Goal: Task Accomplishment & Management: Manage account settings

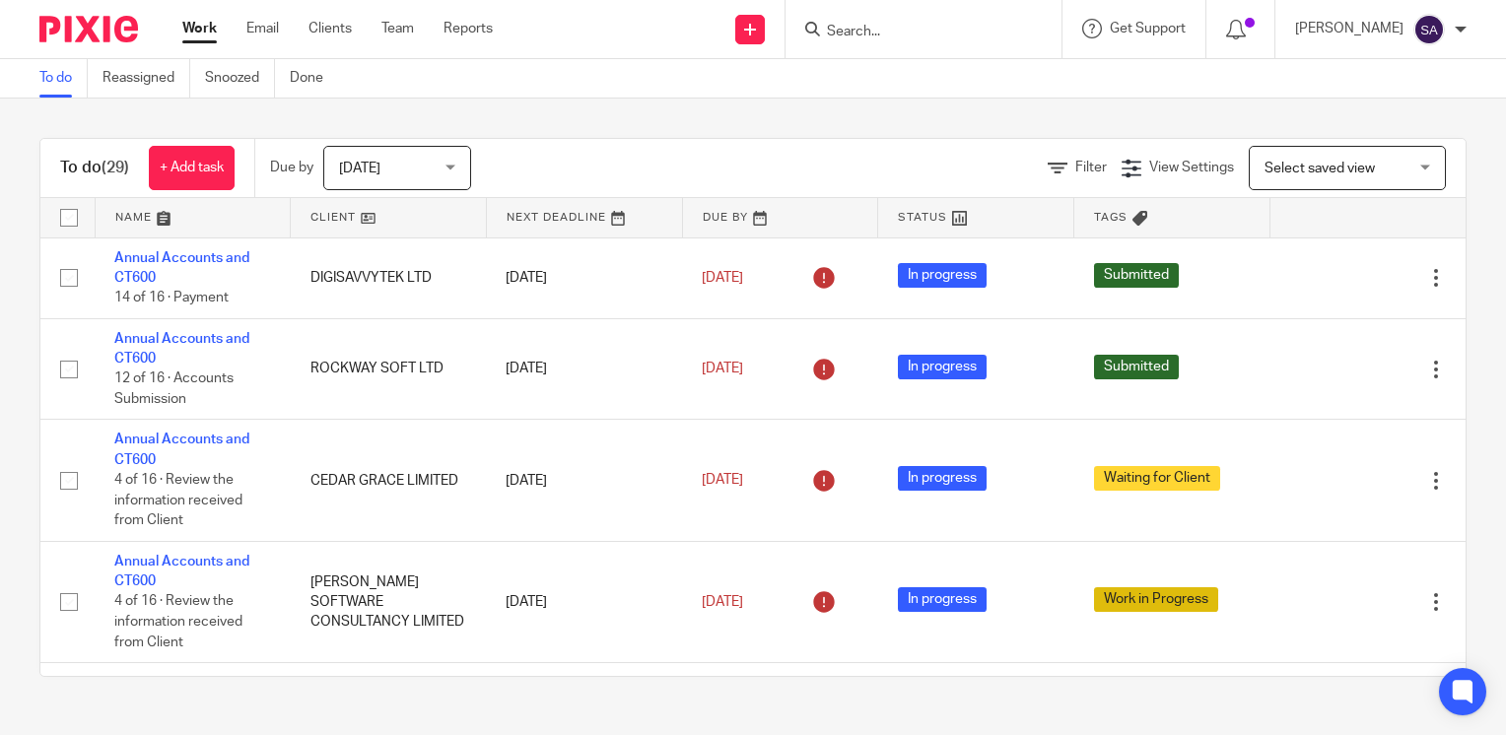
click at [858, 30] on input "Search" at bounding box center [913, 33] width 177 height 18
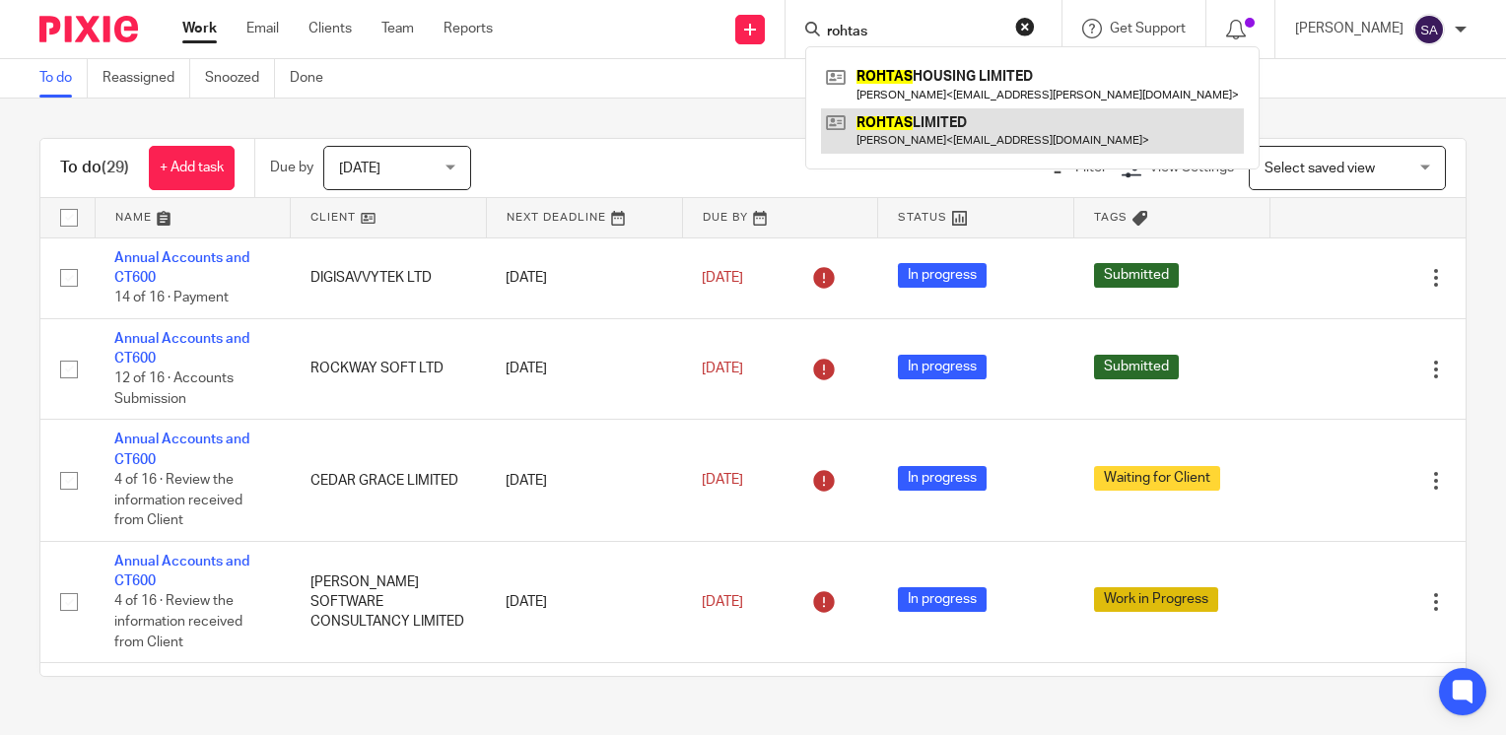
type input "rohtas"
click at [990, 123] on link at bounding box center [1032, 130] width 423 height 45
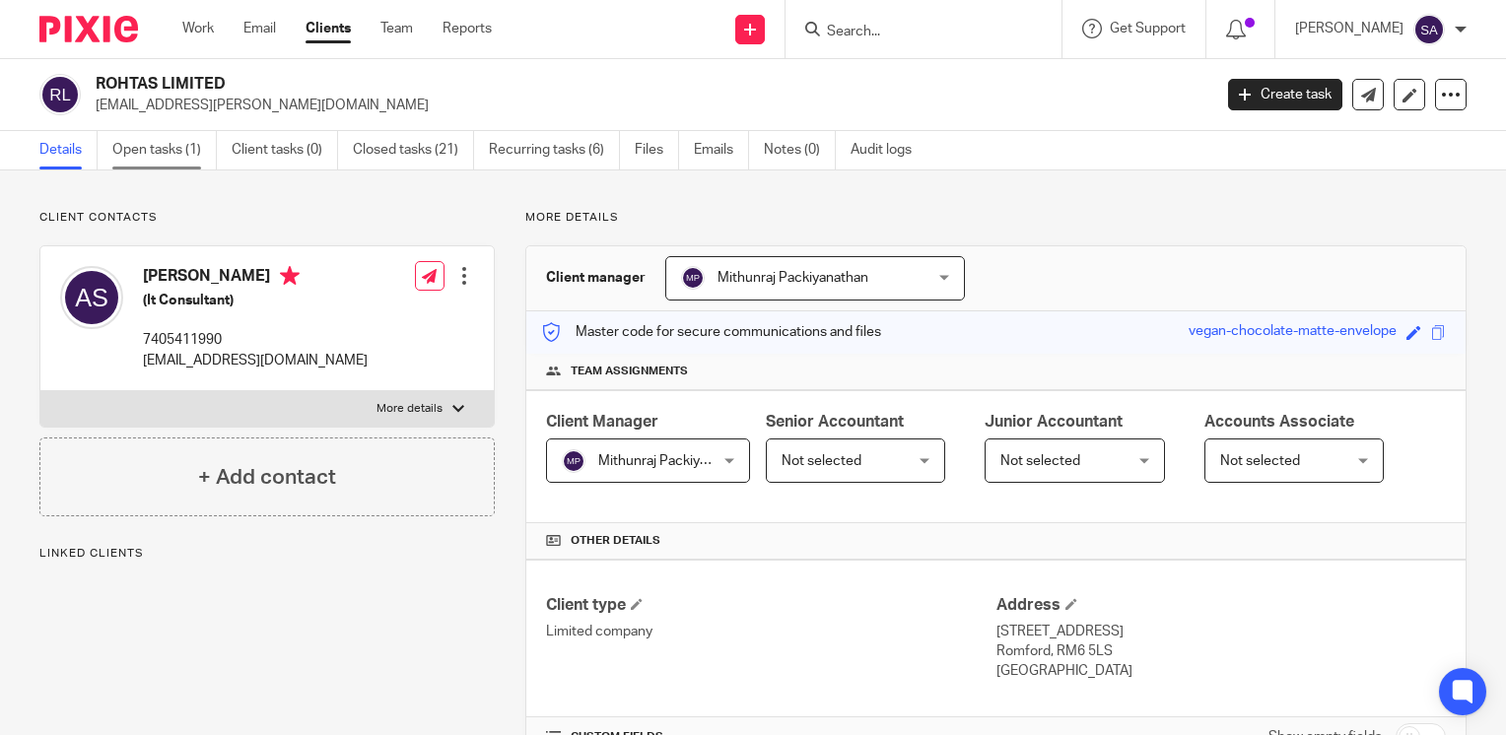
click at [139, 153] on link "Open tasks (1)" at bounding box center [164, 150] width 104 height 38
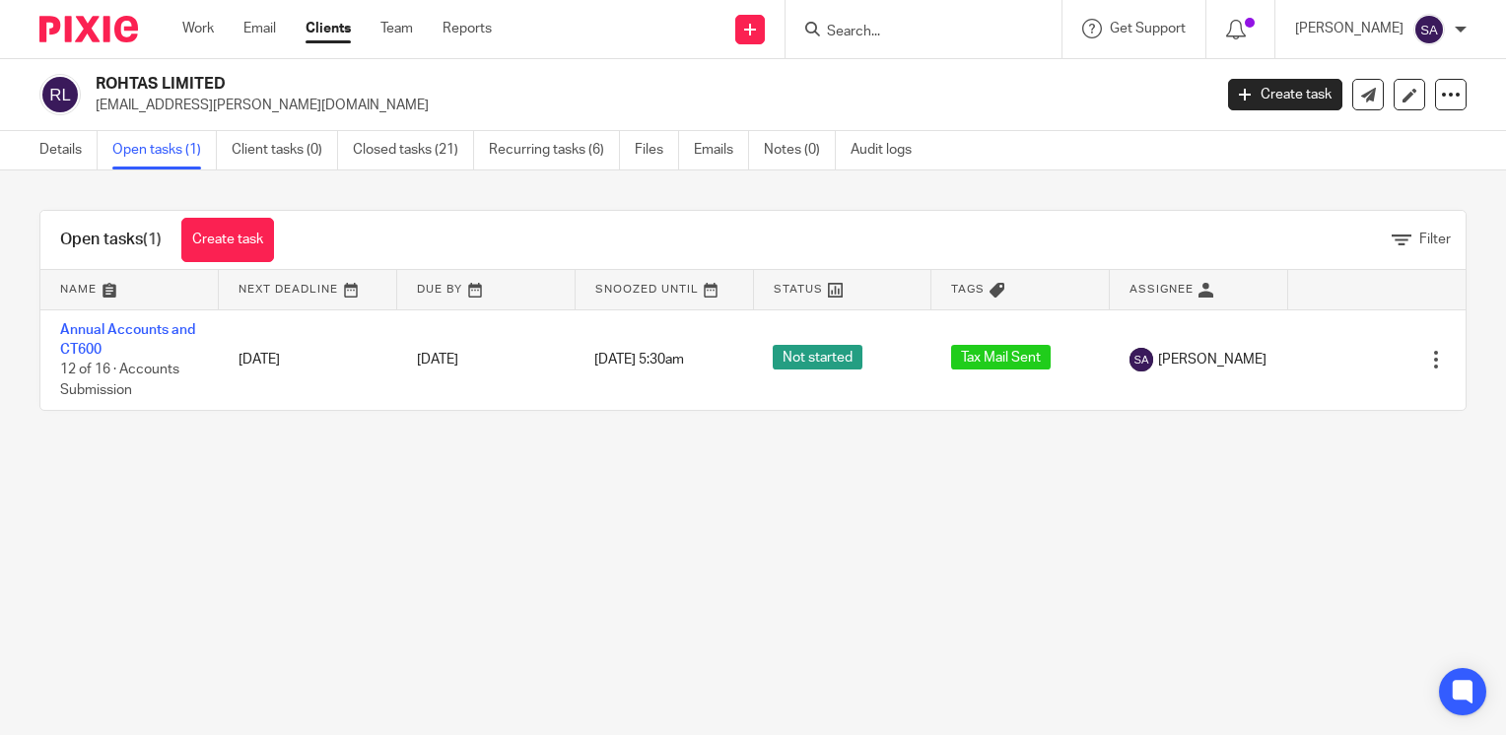
click at [898, 37] on input "Search" at bounding box center [913, 33] width 177 height 18
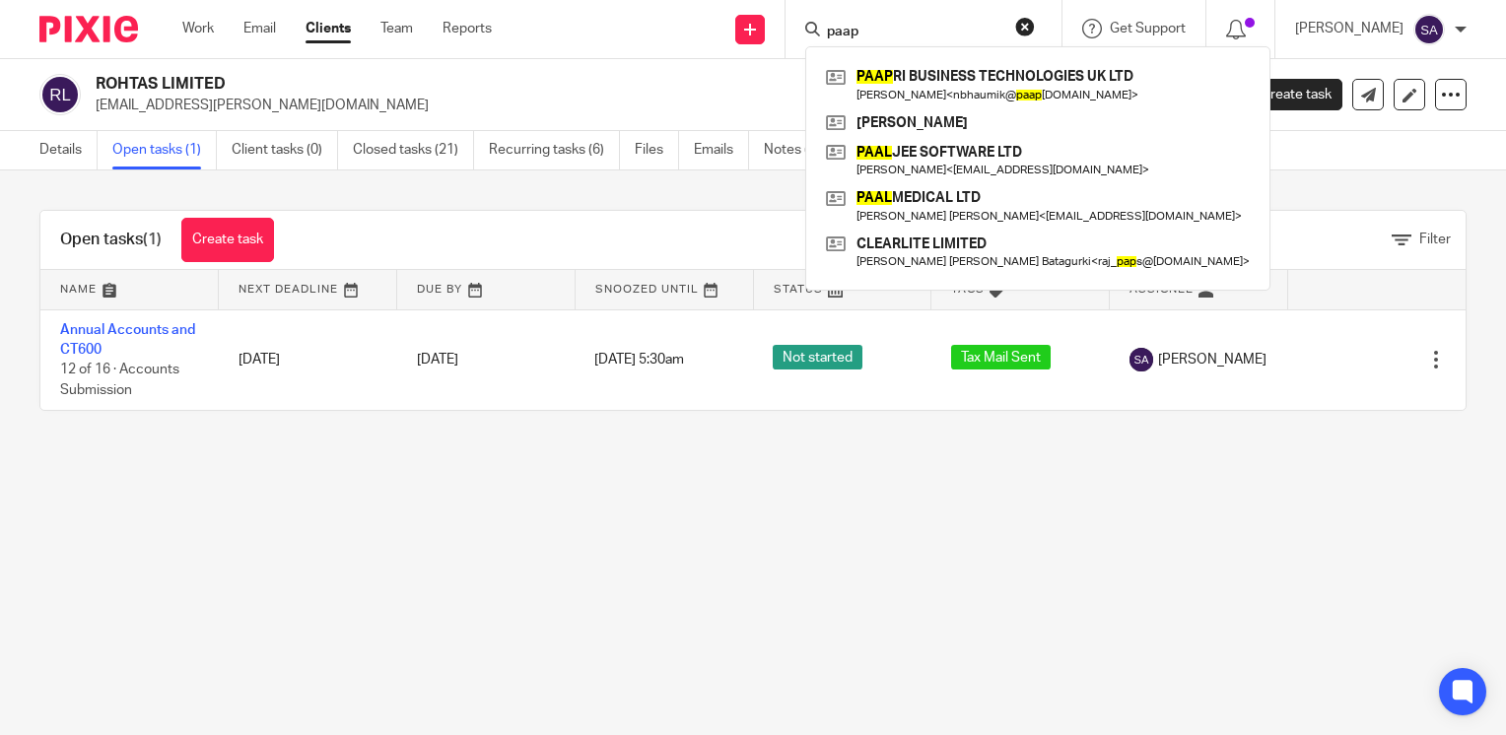
type input "paap"
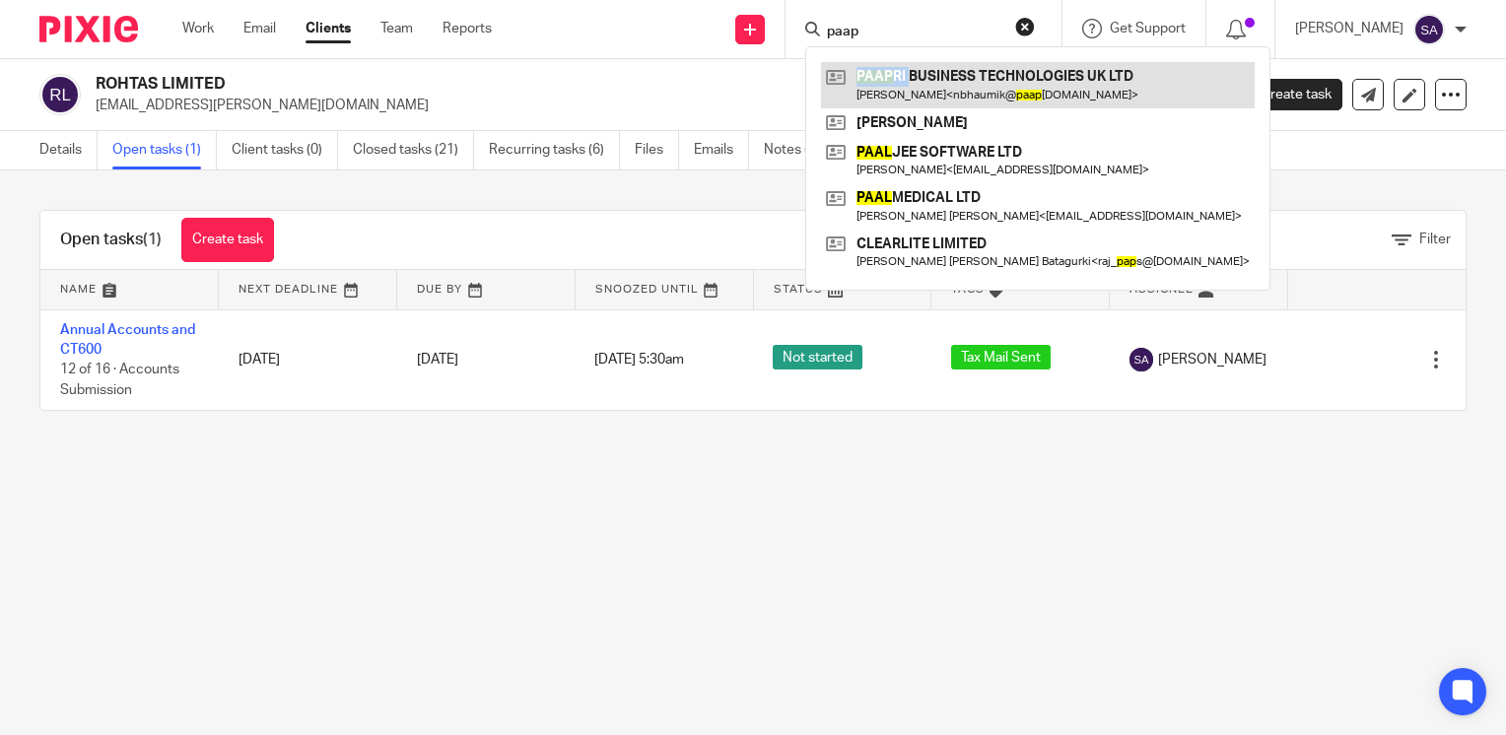
click at [932, 70] on div "PAAP RI BUSINESS TECHNOLOGIES UK LTD Nivedita Bhaumik < nbhaumik@ paap ri.com >…" at bounding box center [1037, 168] width 465 height 244
click at [932, 70] on link at bounding box center [1038, 84] width 434 height 45
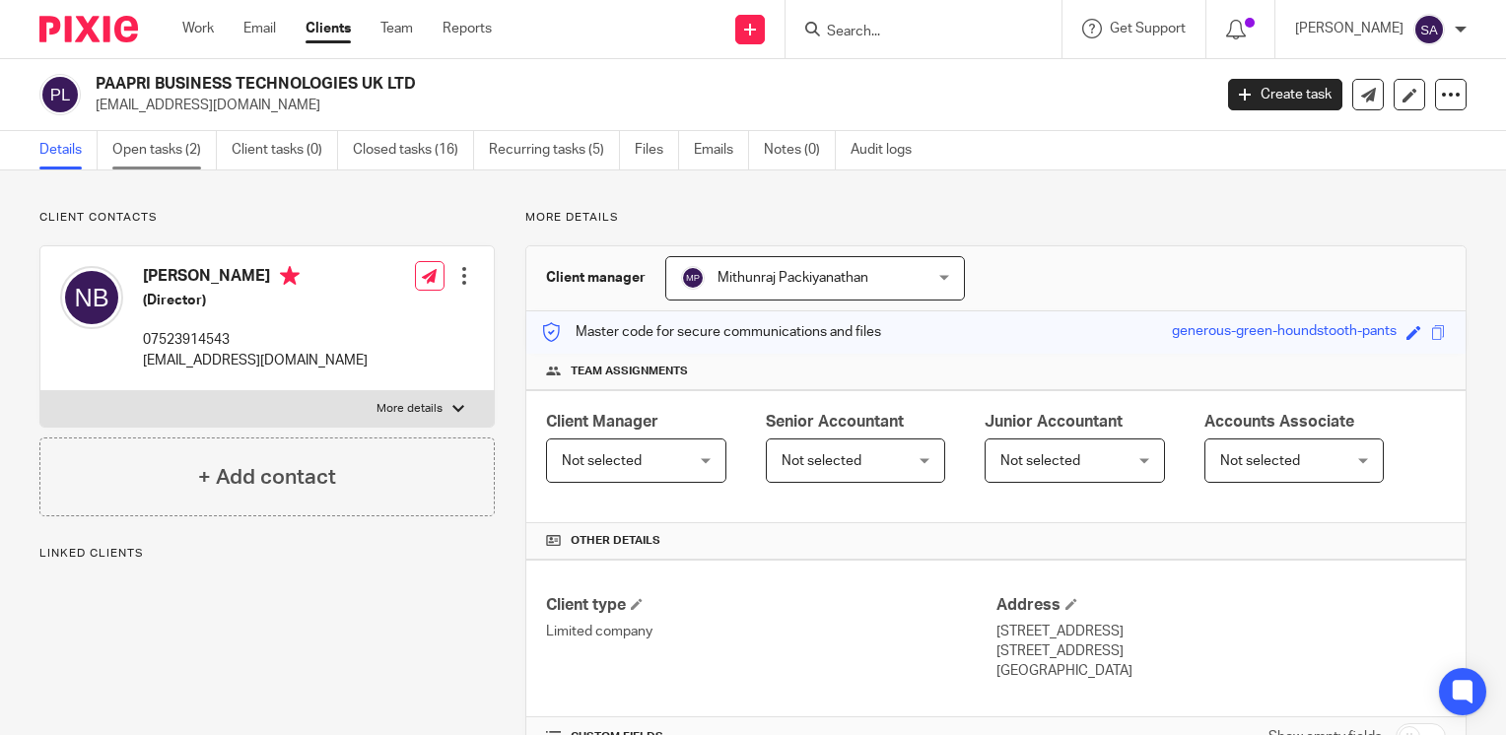
click at [173, 162] on link "Open tasks (2)" at bounding box center [164, 150] width 104 height 38
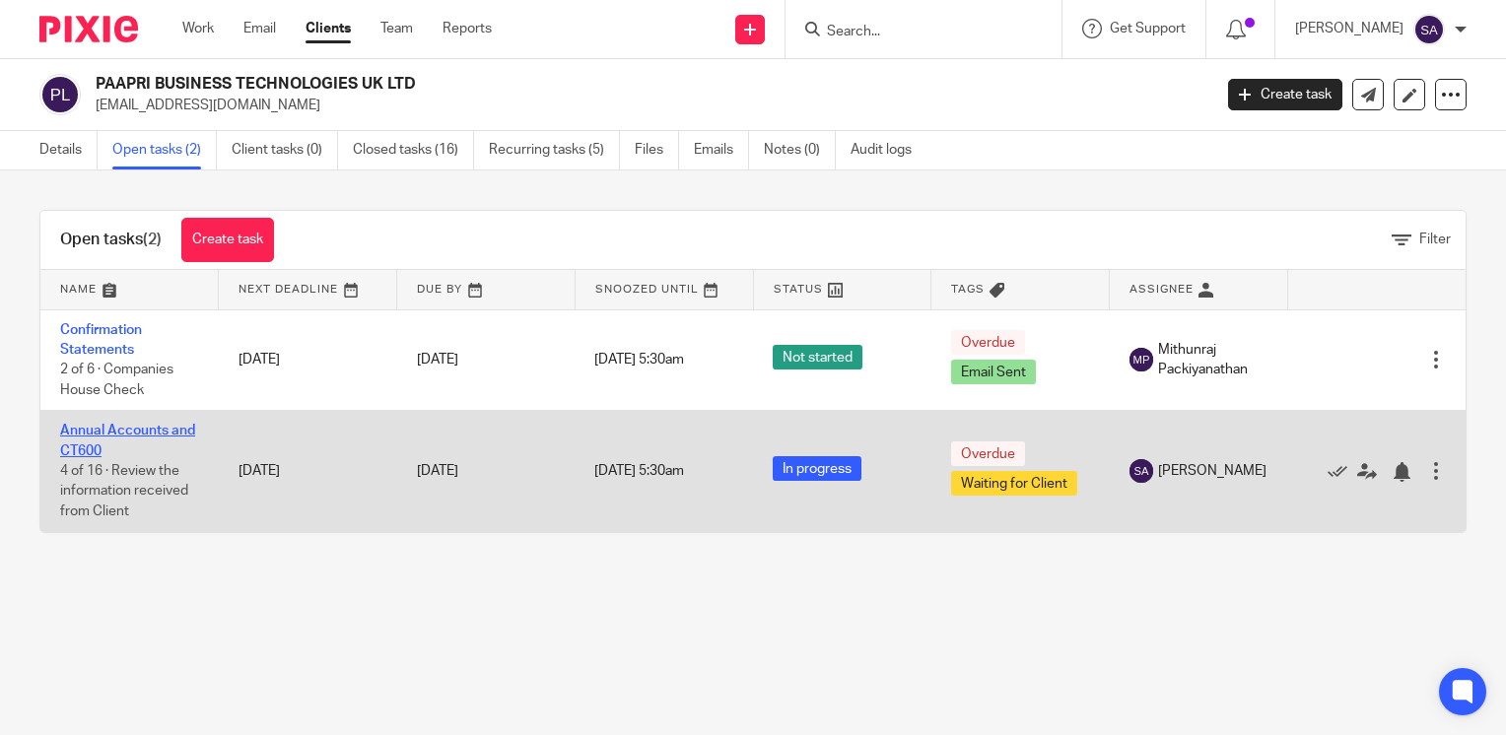
click at [104, 436] on link "Annual Accounts and CT600" at bounding box center [127, 441] width 135 height 34
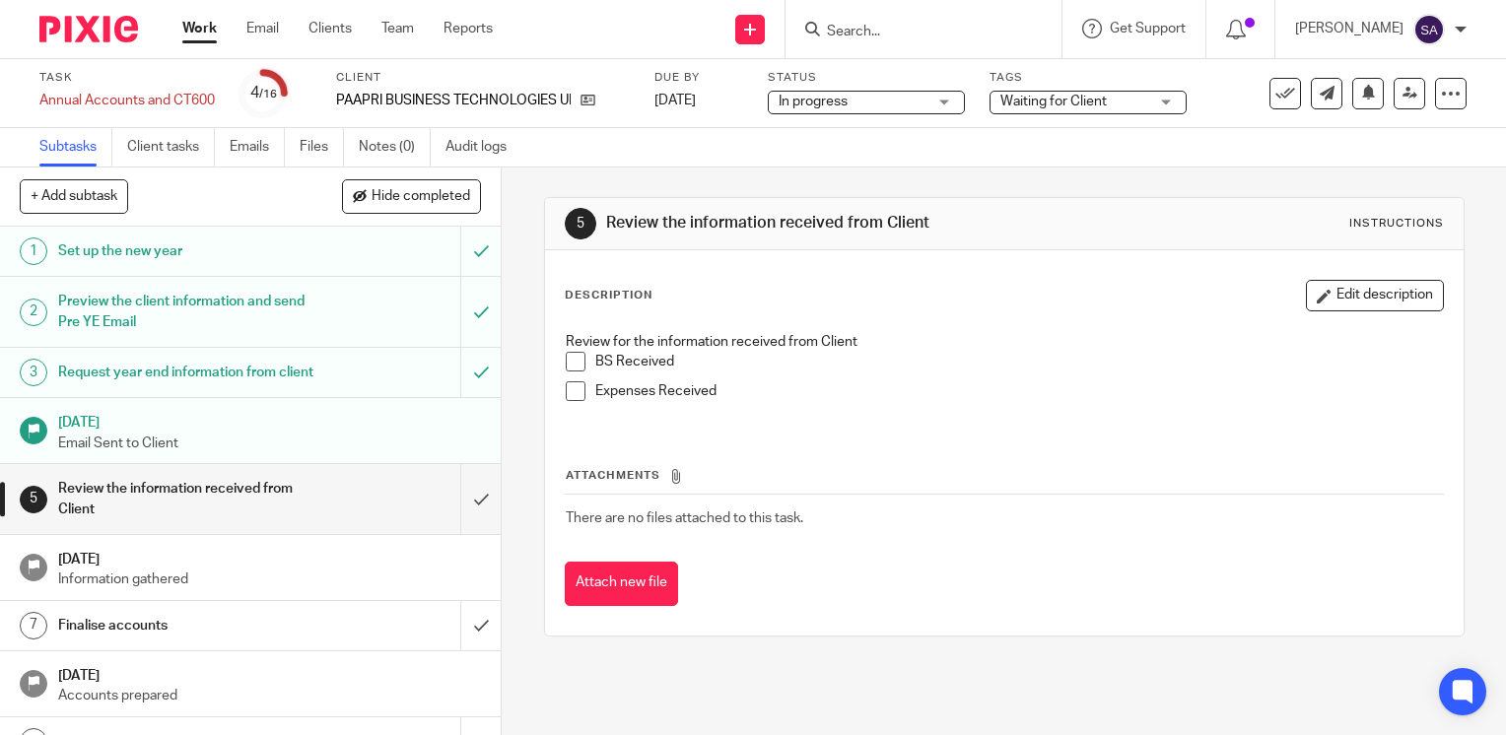
click at [1038, 119] on div "Task Annual Accounts and CT600 Save Annual Accounts and CT600 4 /16 Client PAAP…" at bounding box center [753, 93] width 1506 height 69
click at [1038, 106] on span "Waiting for Client" at bounding box center [1053, 102] width 106 height 14
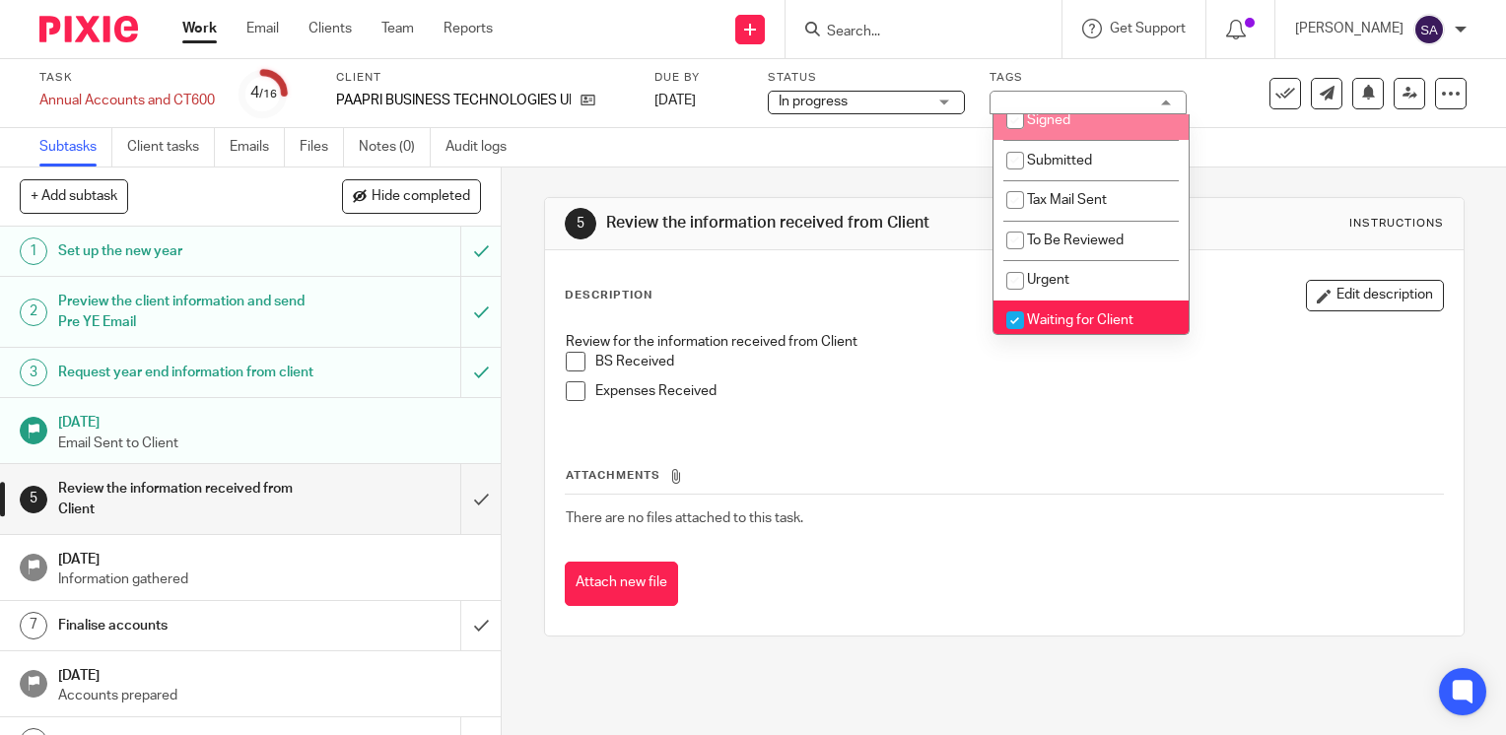
scroll to position [95, 0]
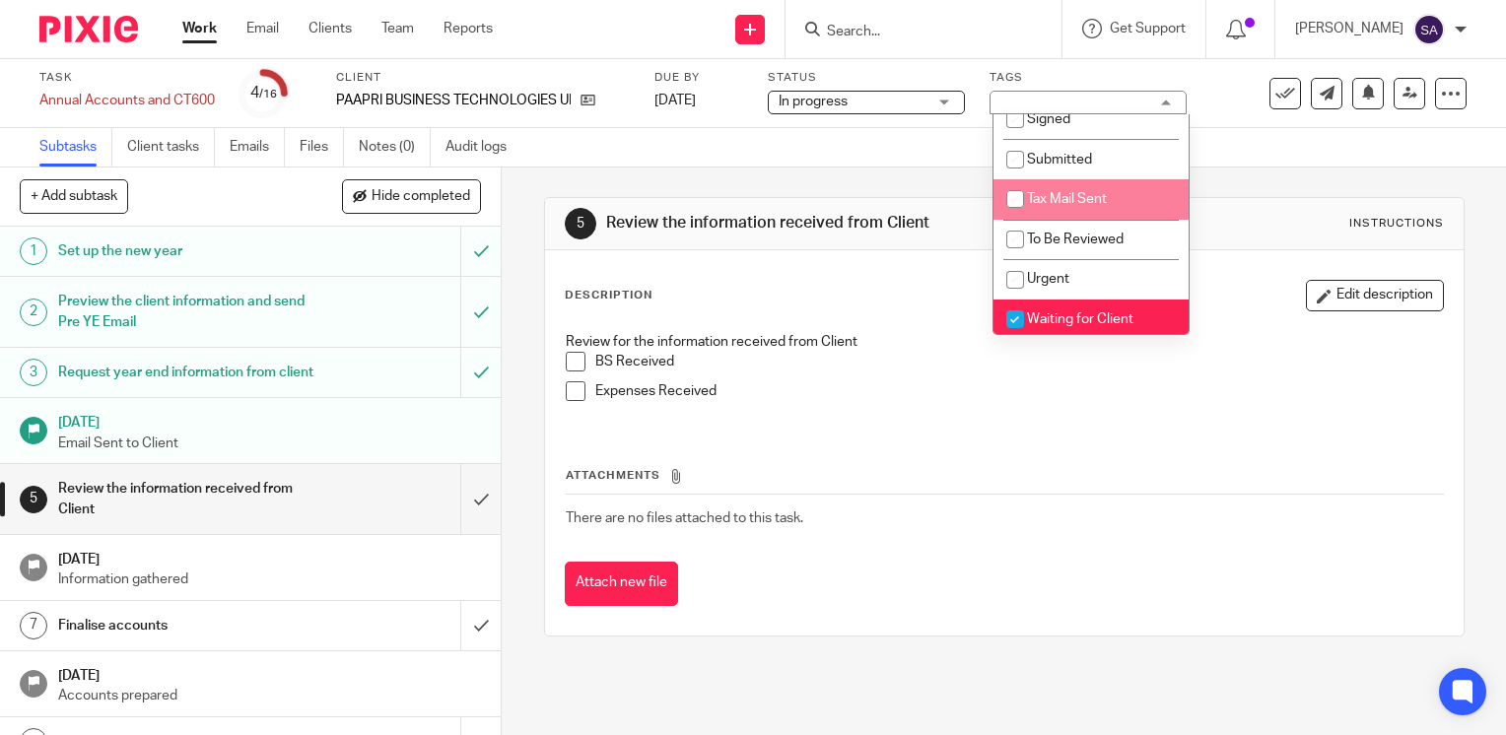
click at [1077, 200] on span "Tax Mail Sent" at bounding box center [1067, 199] width 80 height 14
checkbox input "true"
click at [1087, 306] on li "Waiting for Client" at bounding box center [1090, 320] width 195 height 40
checkbox input "false"
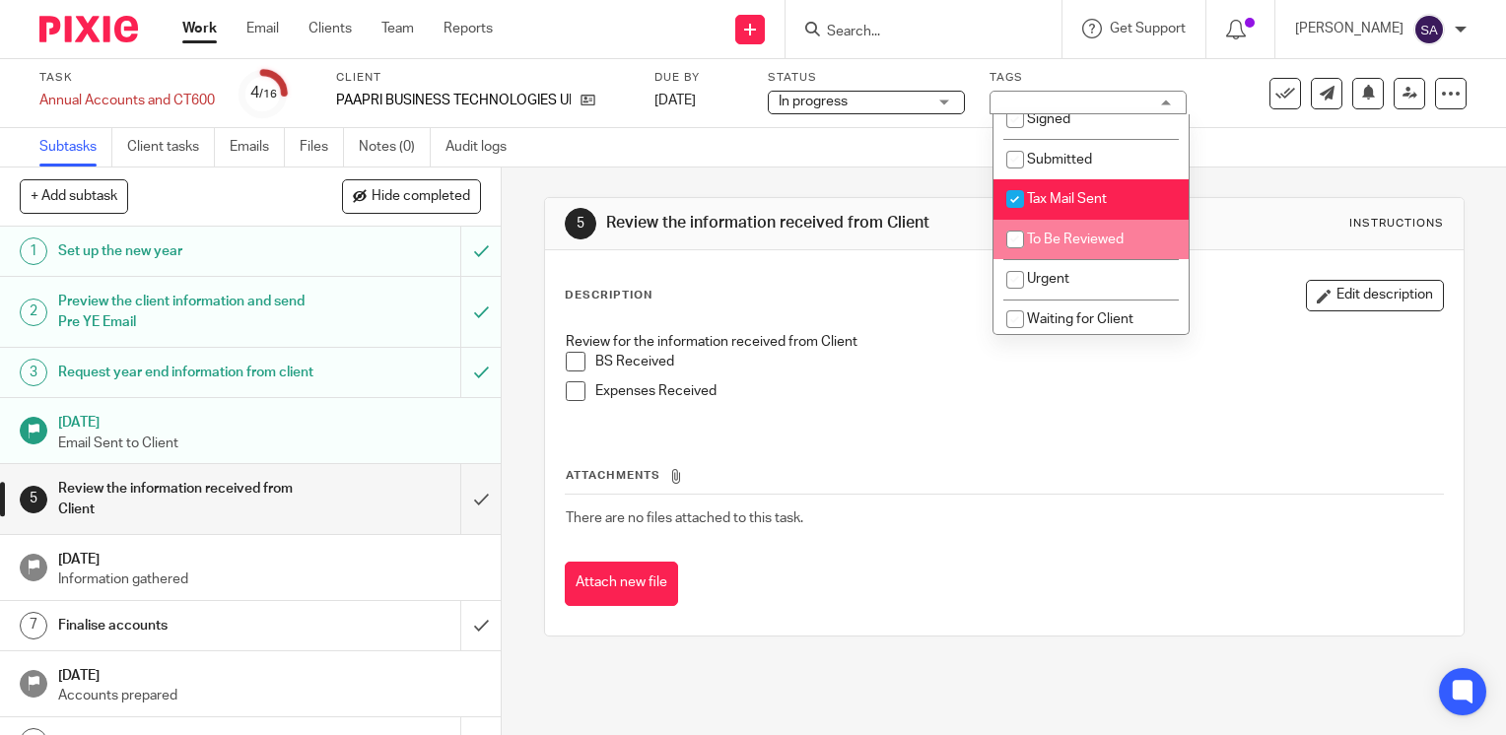
click at [1197, 228] on div "5 Review the information received from Client Instructions" at bounding box center [1004, 224] width 879 height 32
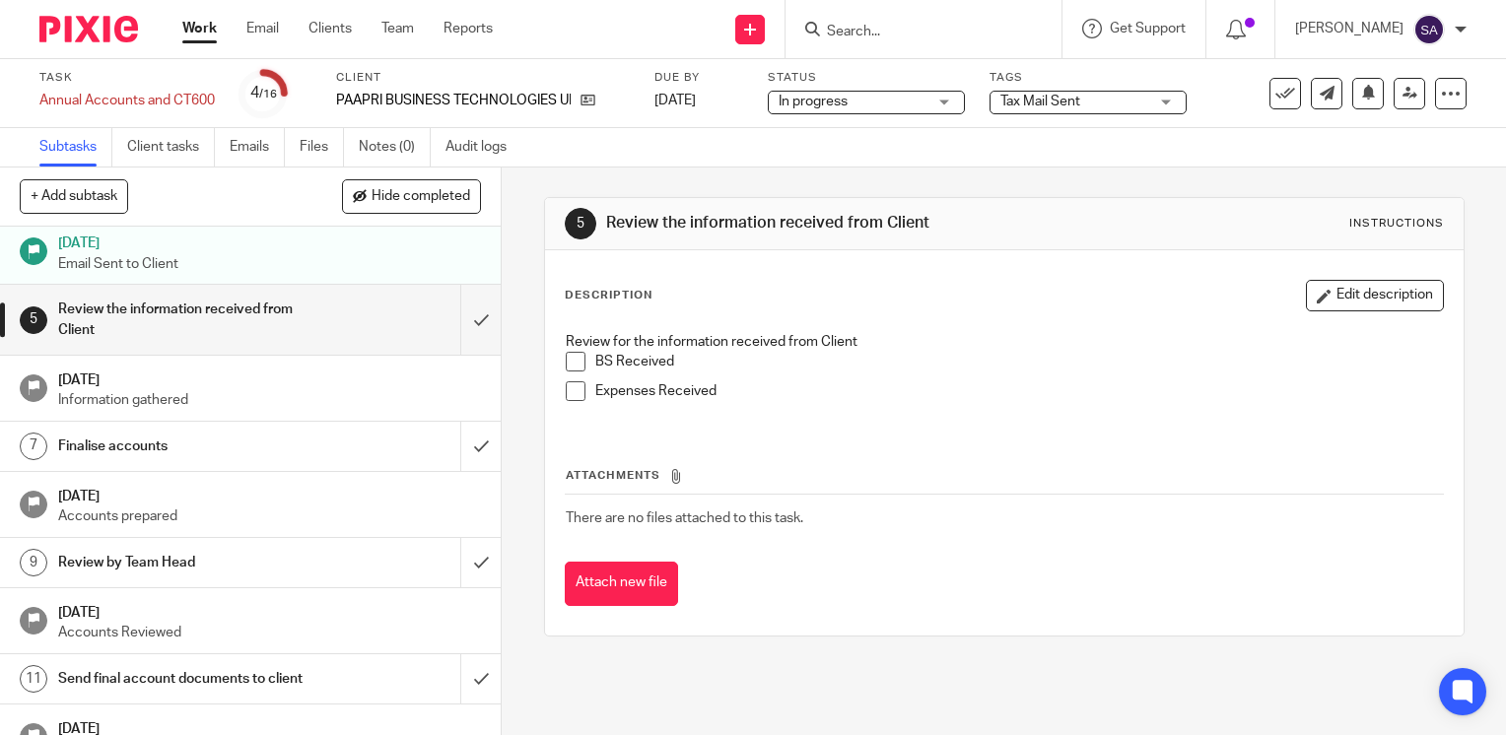
scroll to position [189, 0]
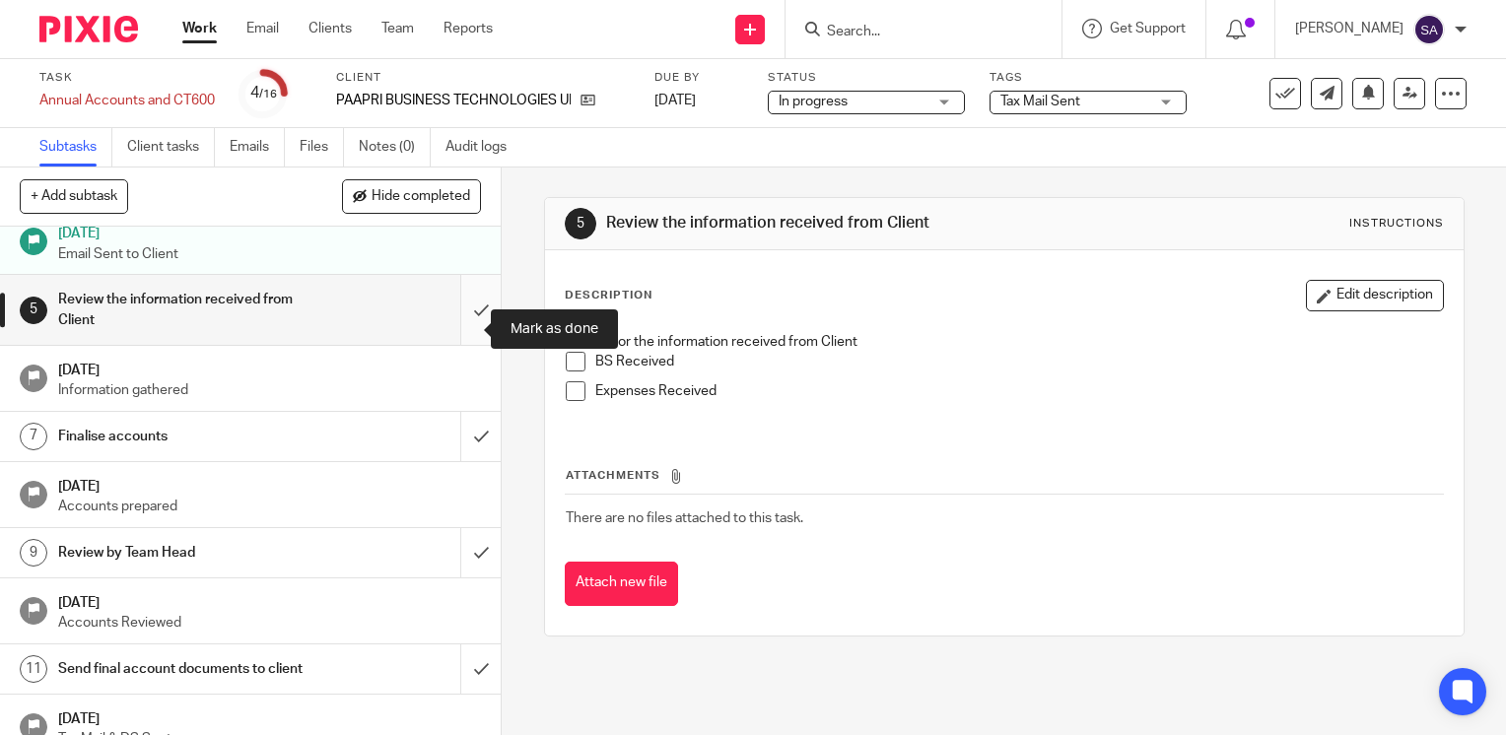
click at [461, 315] on input "submit" at bounding box center [250, 310] width 501 height 70
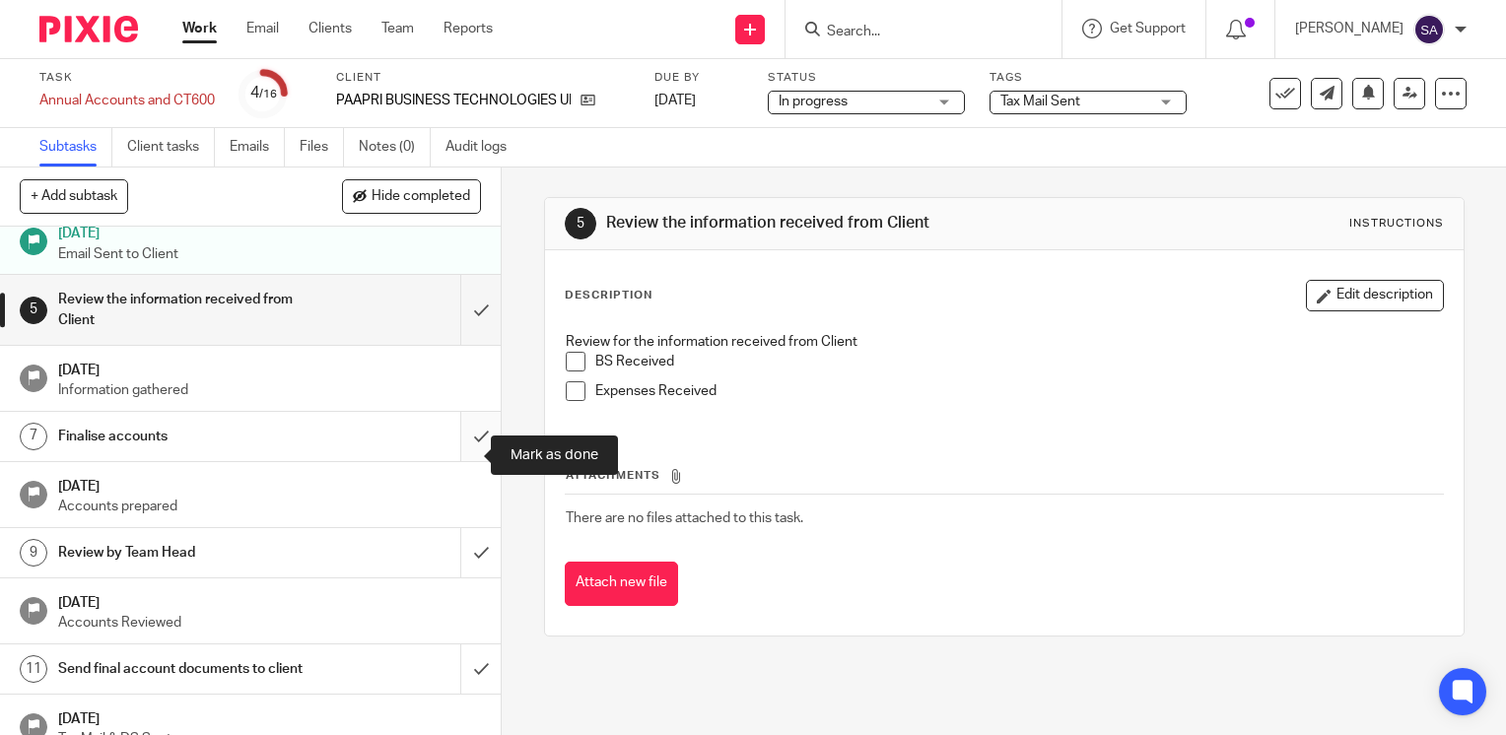
click at [477, 445] on input "submit" at bounding box center [250, 436] width 501 height 49
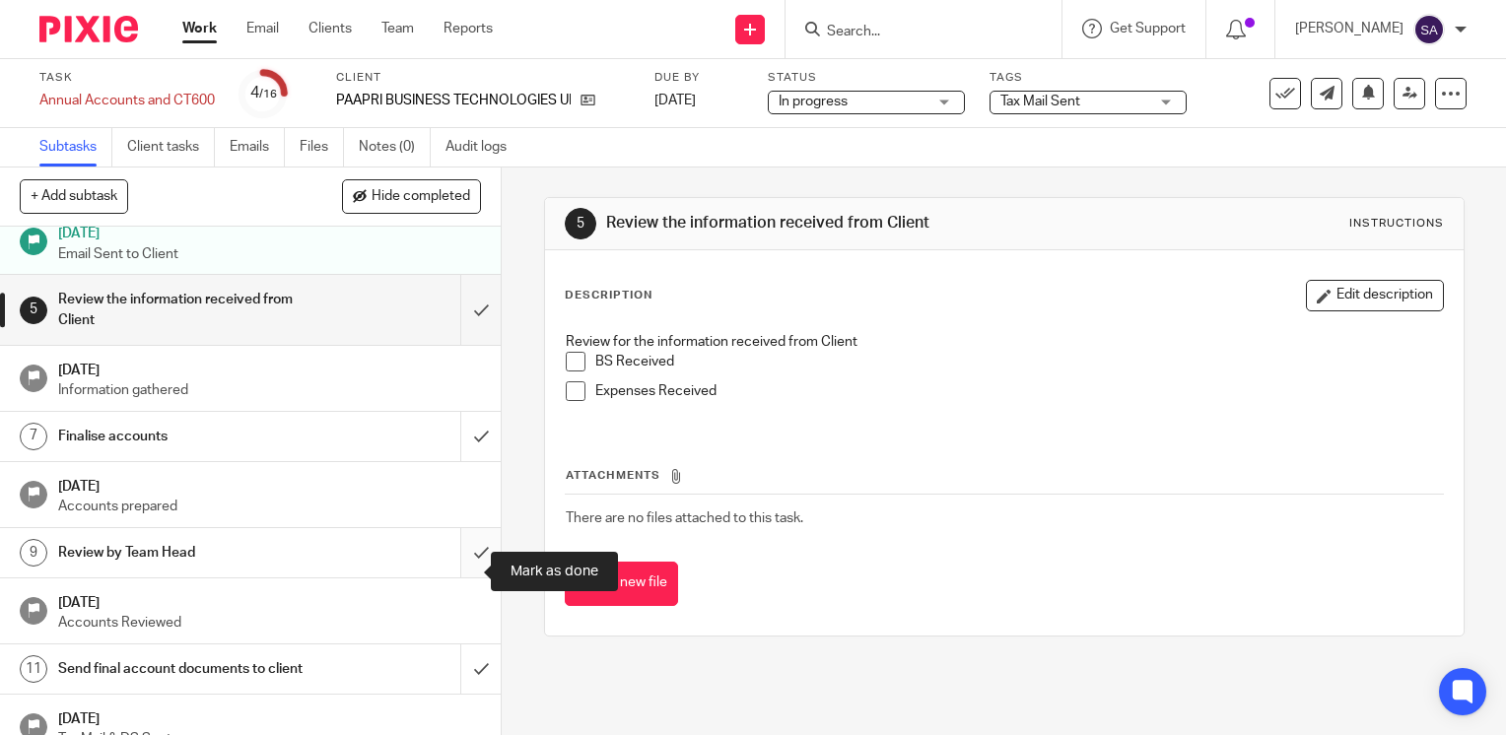
click at [463, 558] on input "submit" at bounding box center [250, 552] width 501 height 49
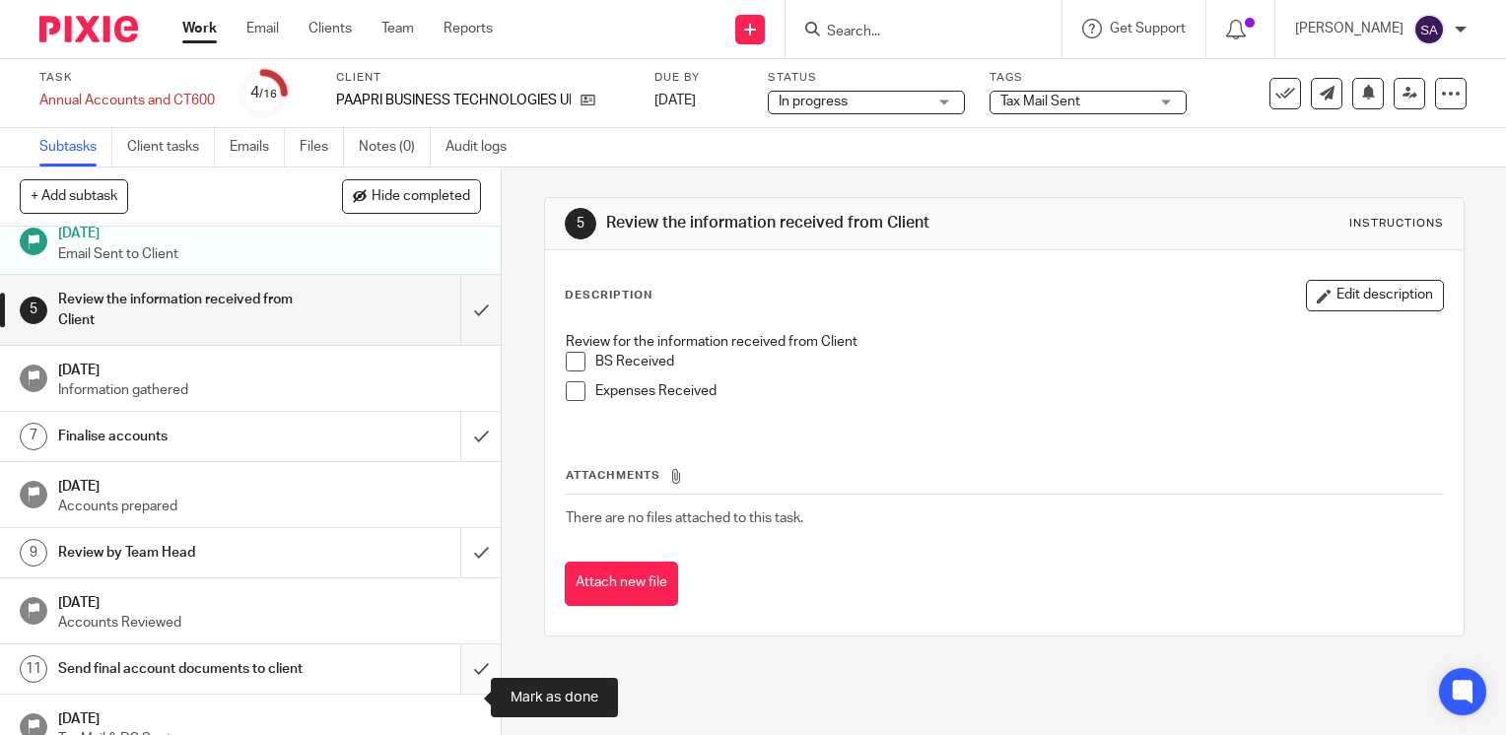
click at [467, 694] on input "submit" at bounding box center [250, 669] width 501 height 49
